Goal: Navigation & Orientation: Find specific page/section

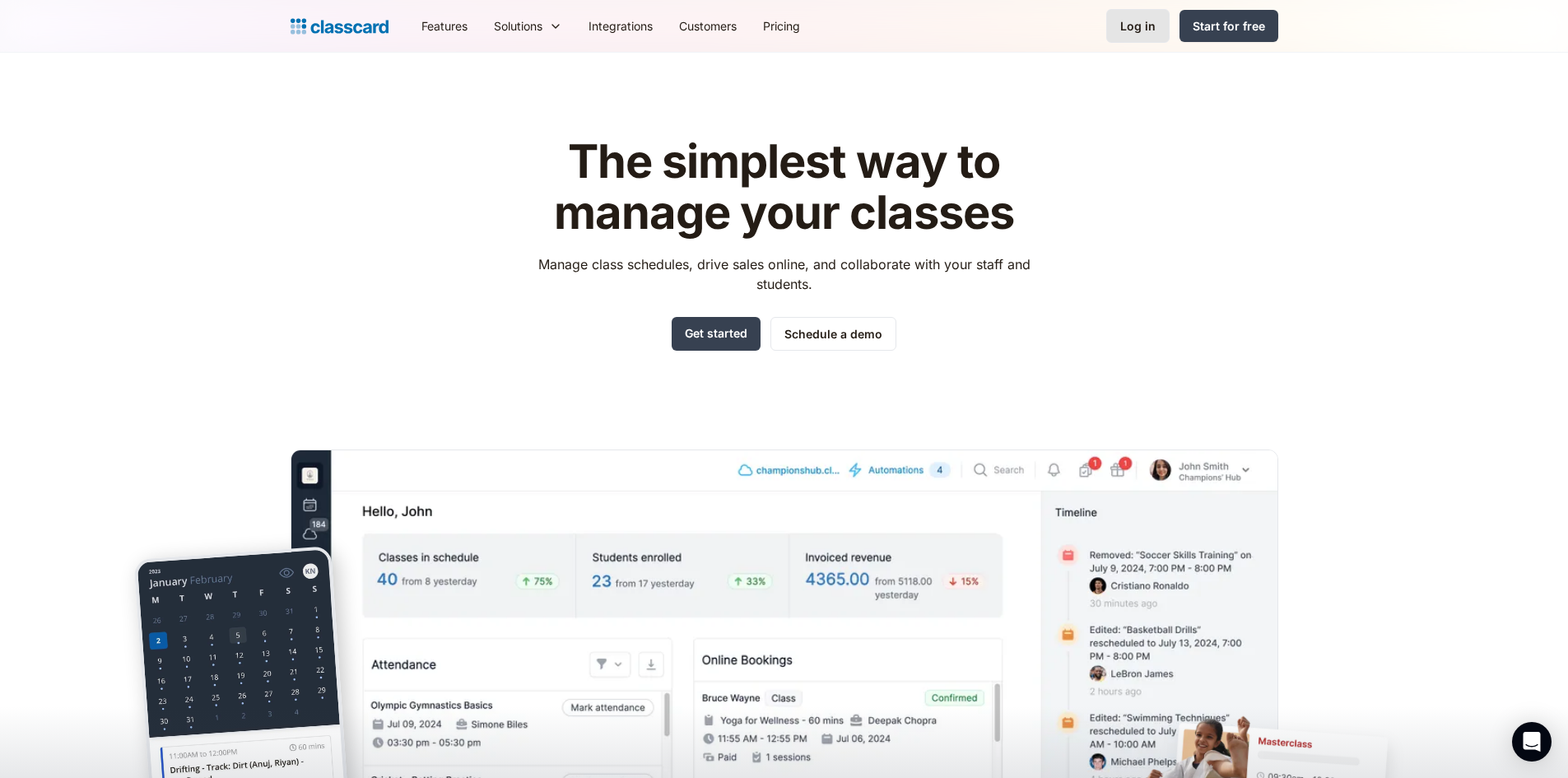
click at [1146, 30] on div "Log in" at bounding box center [1138, 25] width 36 height 17
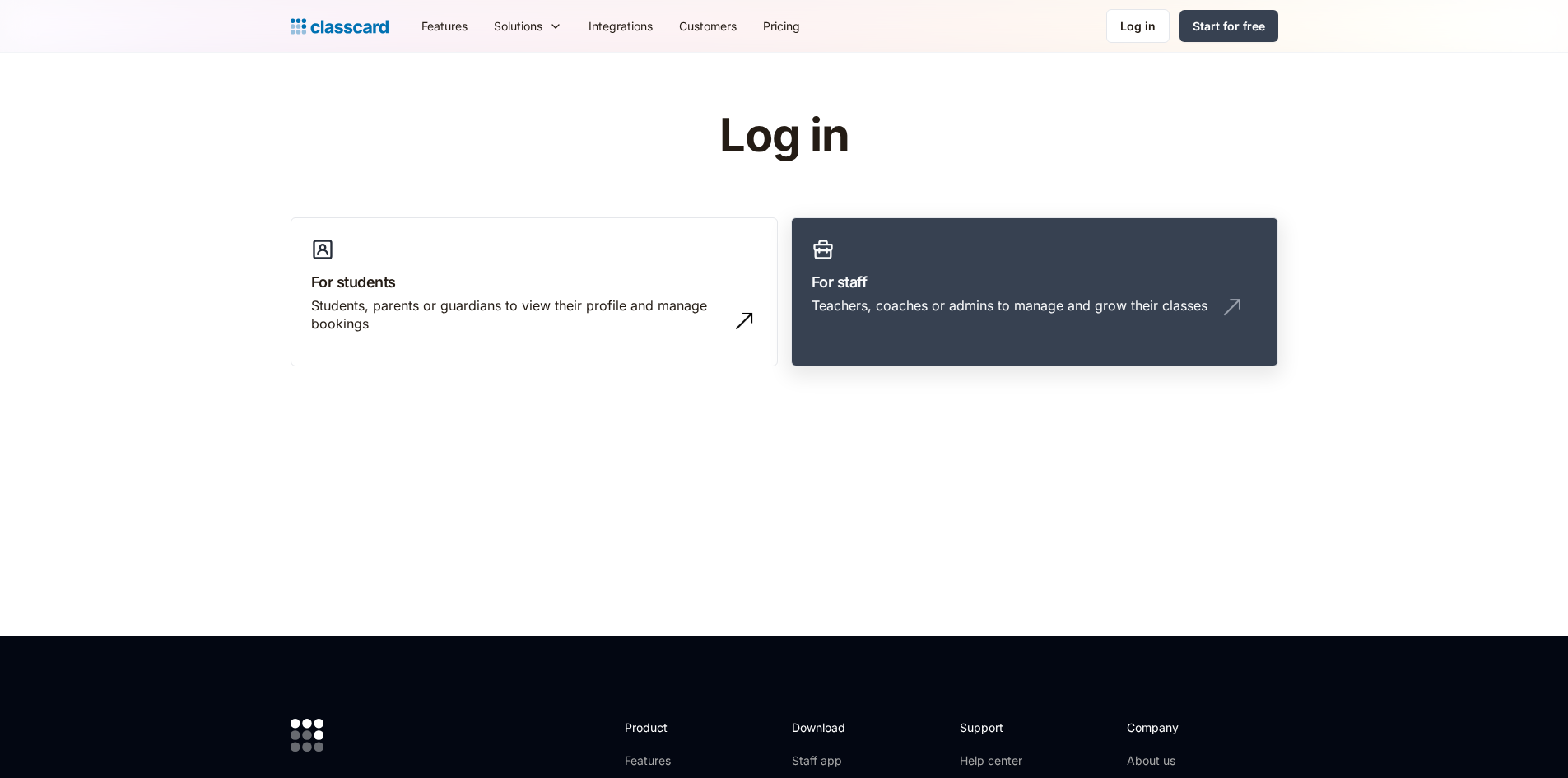
click at [945, 290] on h3 "For staff" at bounding box center [1035, 281] width 446 height 22
